Goal: Task Accomplishment & Management: Use online tool/utility

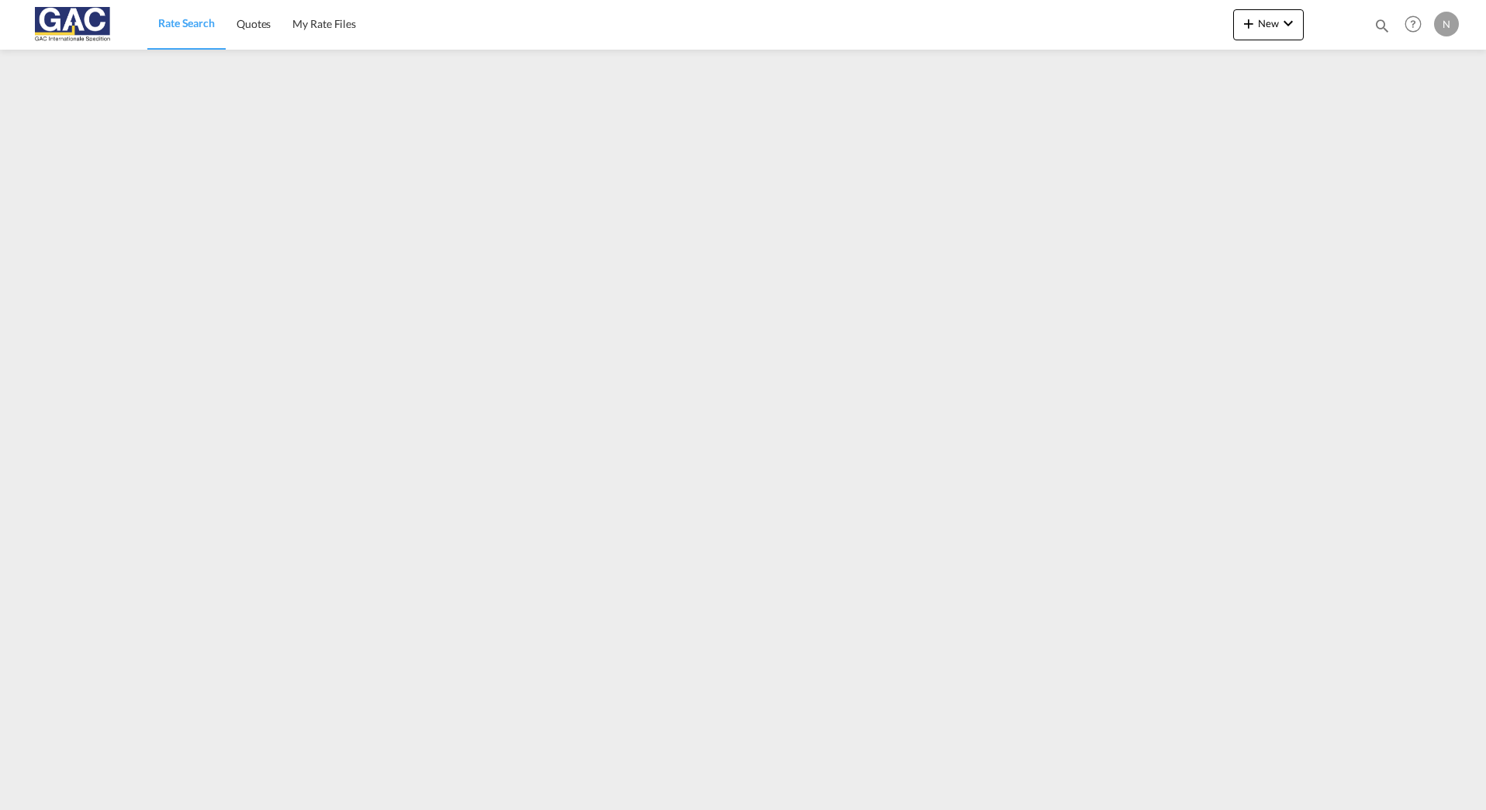
click at [72, 16] on img at bounding box center [75, 24] width 105 height 35
click at [162, 25] on span "Rate Search" at bounding box center [186, 22] width 57 height 13
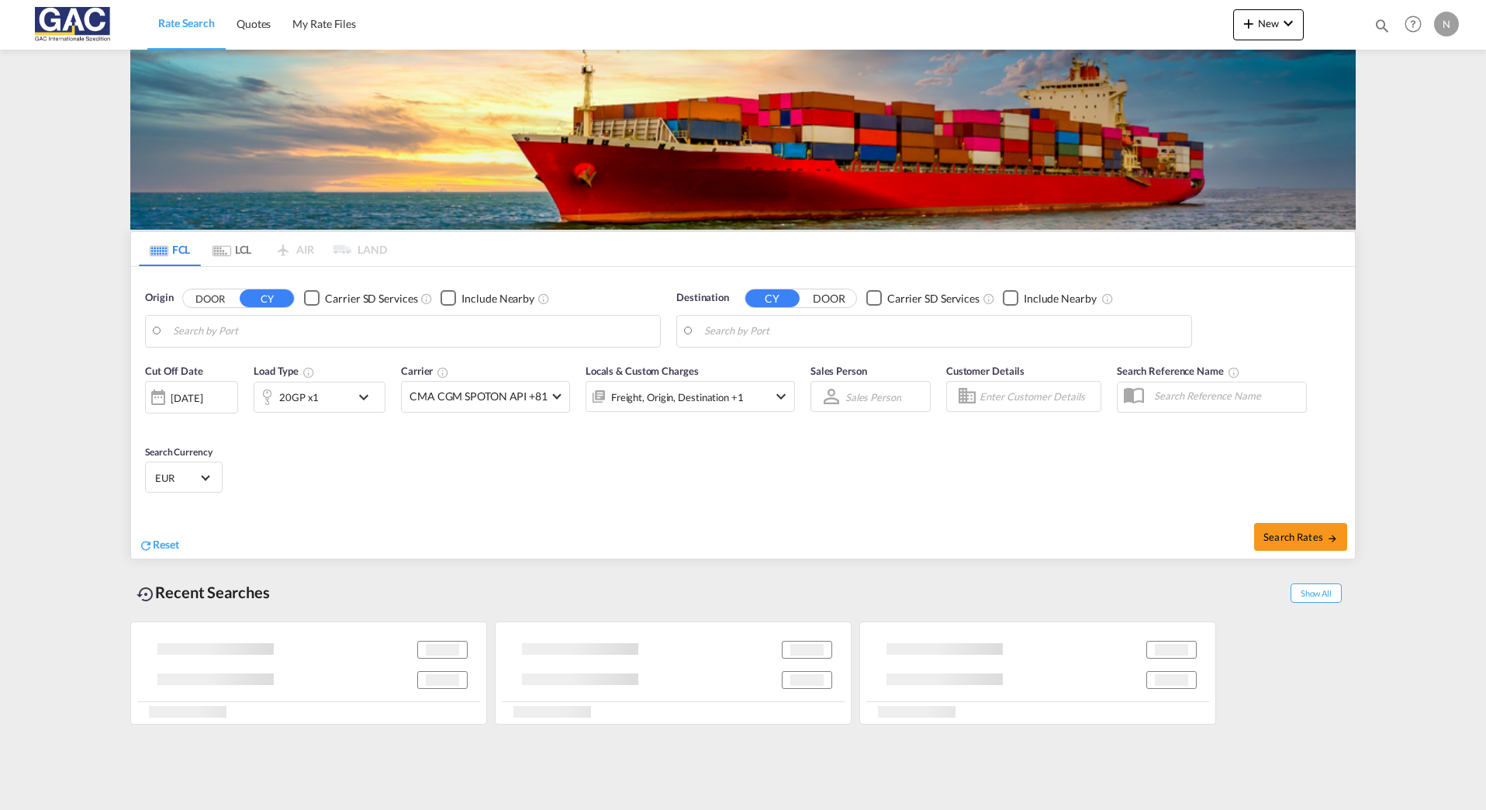
type input "[GEOGRAPHIC_DATA], [GEOGRAPHIC_DATA]"
type input "[GEOGRAPHIC_DATA], HKHKG"
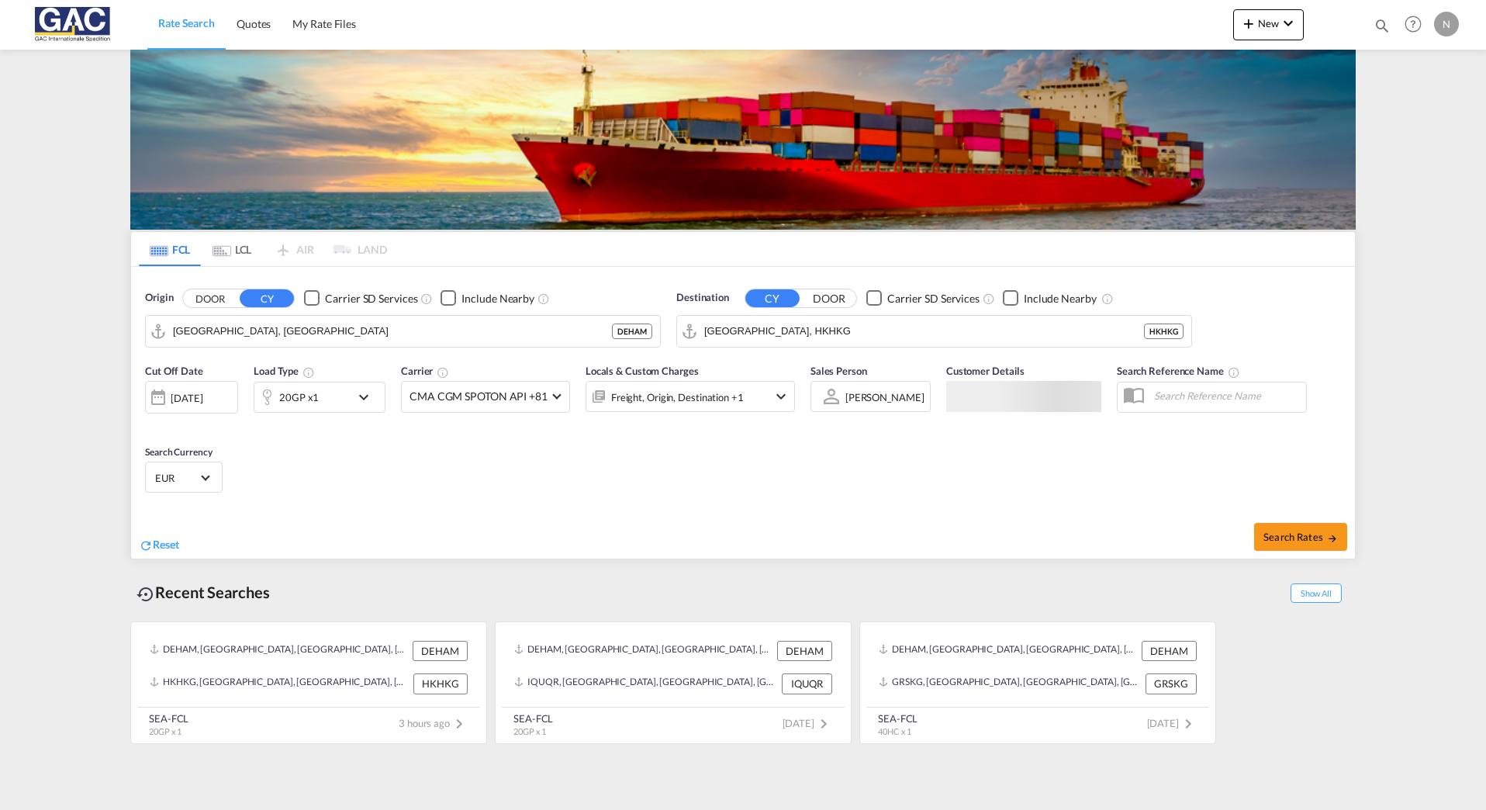
click at [1445, 20] on div "N" at bounding box center [1446, 24] width 25 height 25
click at [1418, 122] on md-backdrop at bounding box center [743, 405] width 1486 height 810
click at [1404, 120] on button "Logout" at bounding box center [1428, 118] width 101 height 31
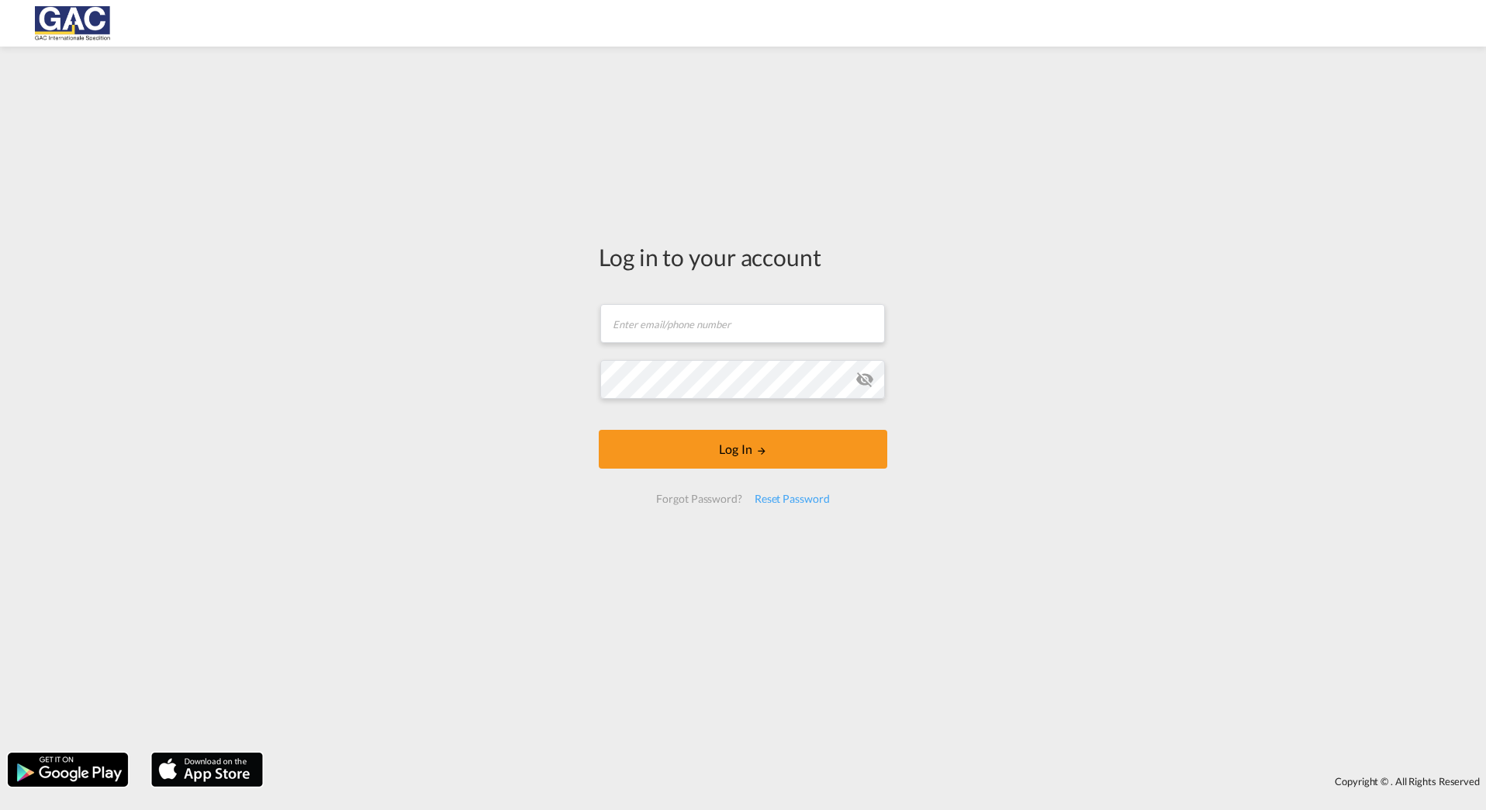
type input "[DOMAIN_NAME][EMAIL_ADDRESS][DOMAIN_NAME]"
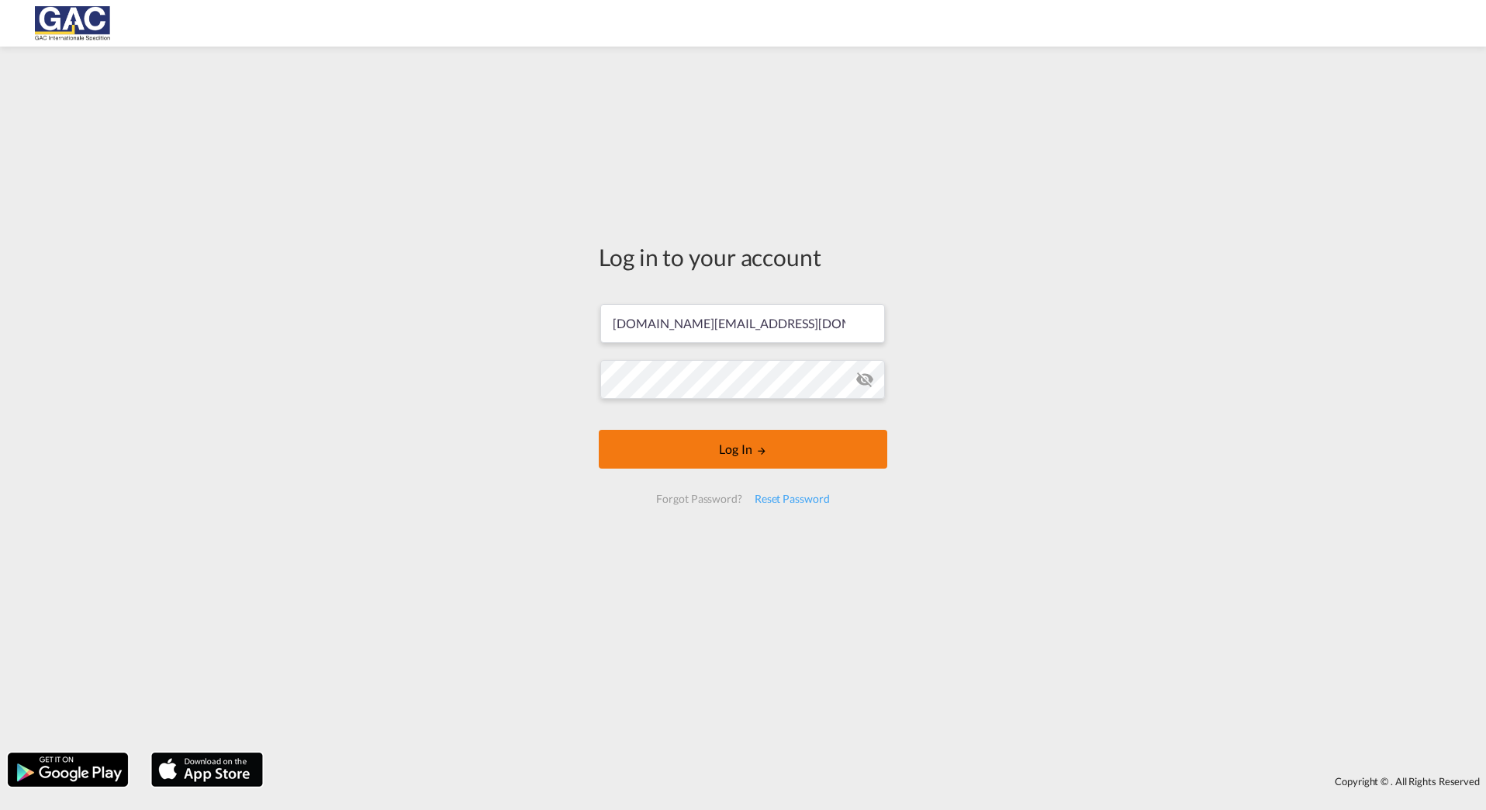
click at [732, 441] on button "Log In" at bounding box center [743, 449] width 289 height 39
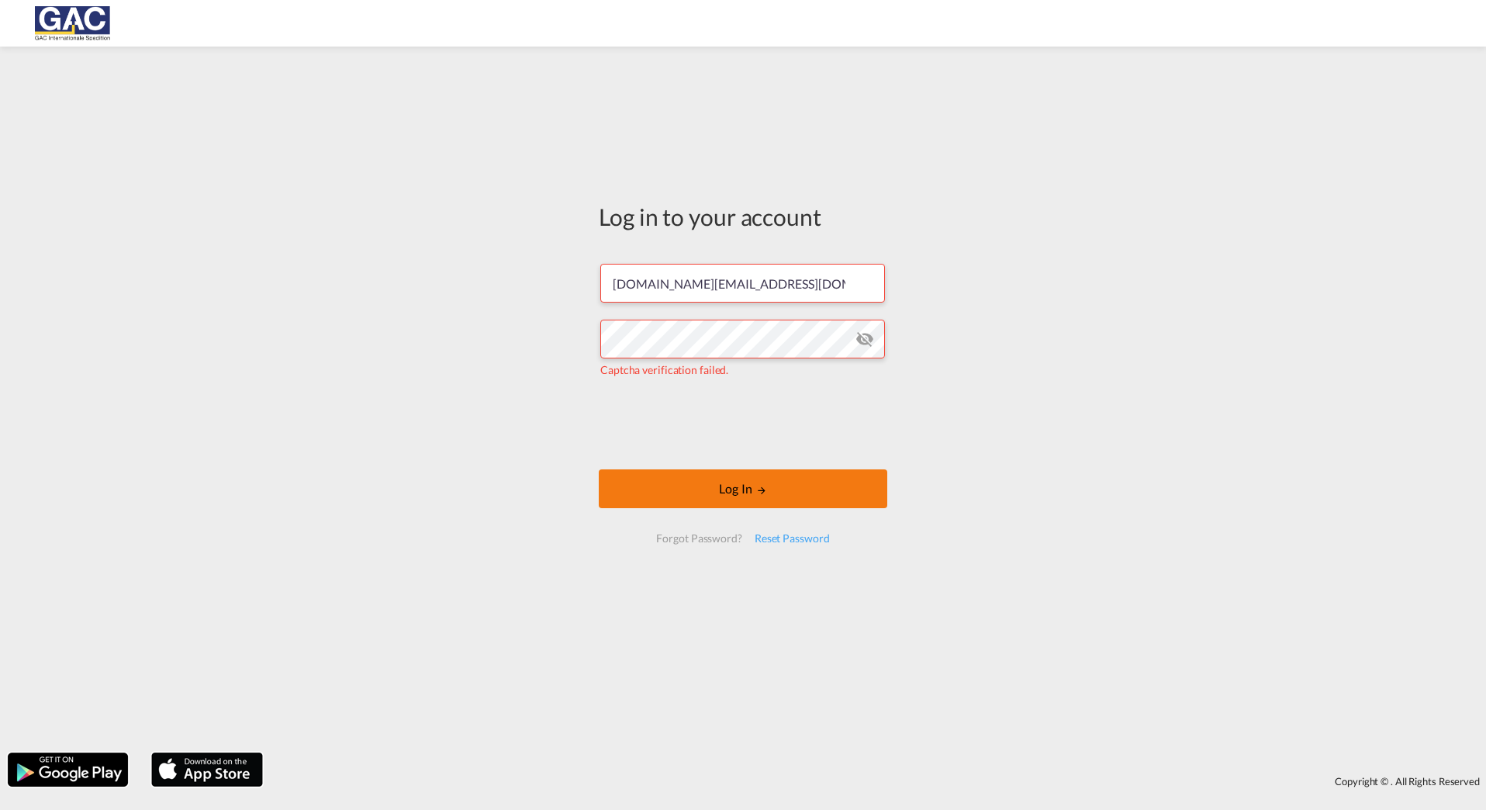
click at [690, 481] on button "Log In" at bounding box center [743, 488] width 289 height 39
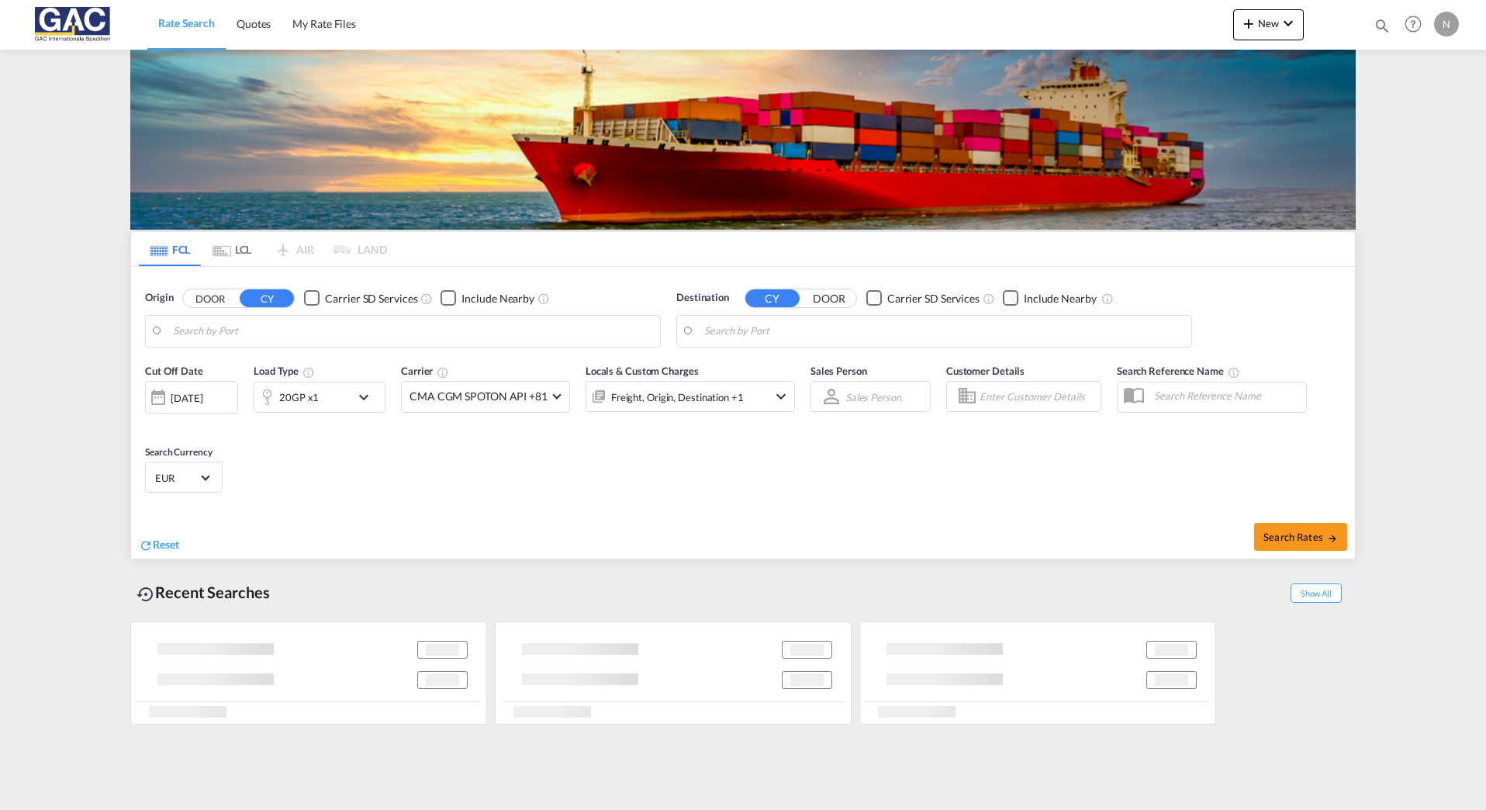
type input "[GEOGRAPHIC_DATA], [GEOGRAPHIC_DATA]"
type input "[GEOGRAPHIC_DATA], HKHKG"
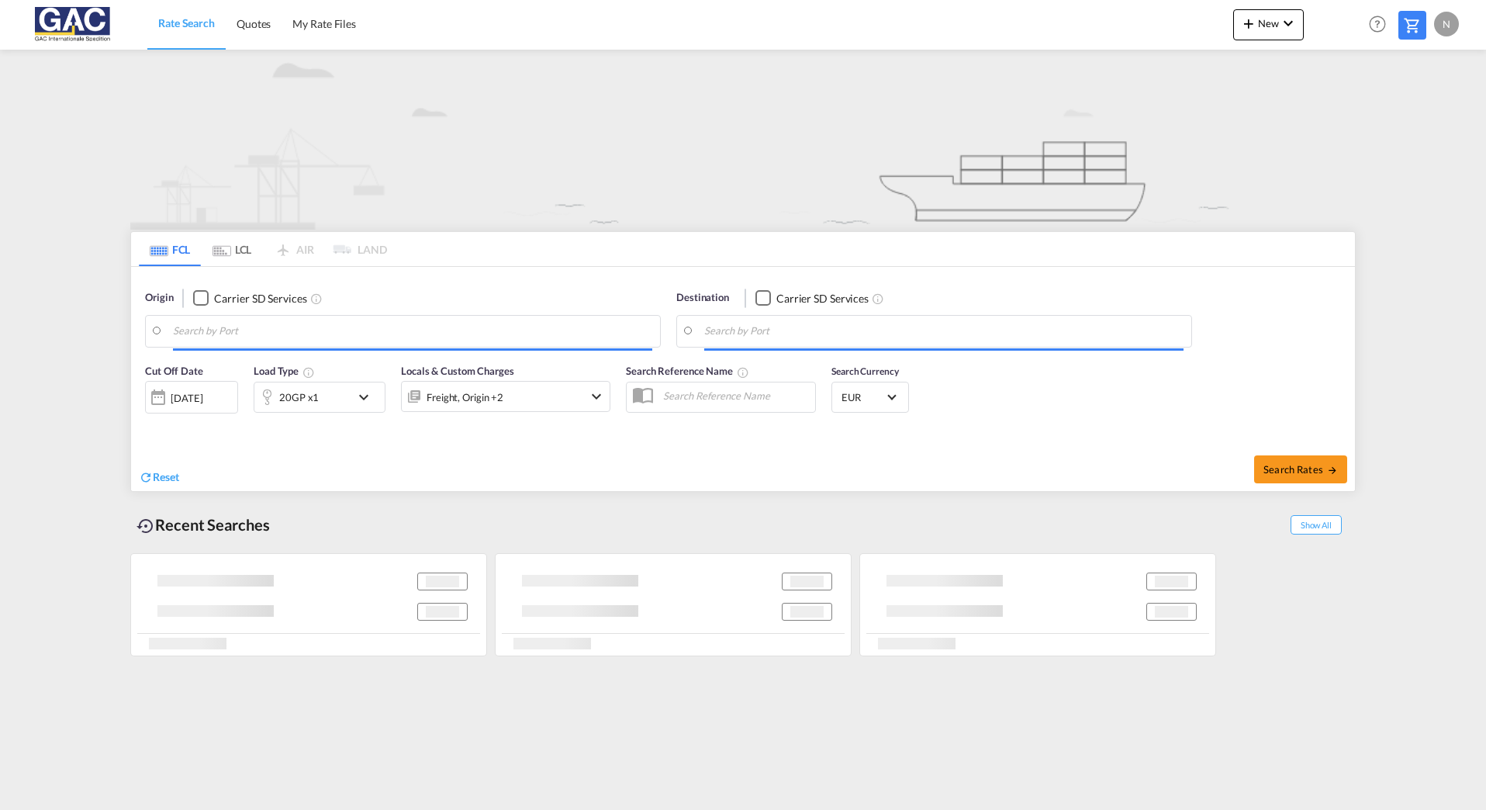
type input "[GEOGRAPHIC_DATA], [GEOGRAPHIC_DATA]"
type input "[GEOGRAPHIC_DATA], HKHKG"
